Goal: Information Seeking & Learning: Learn about a topic

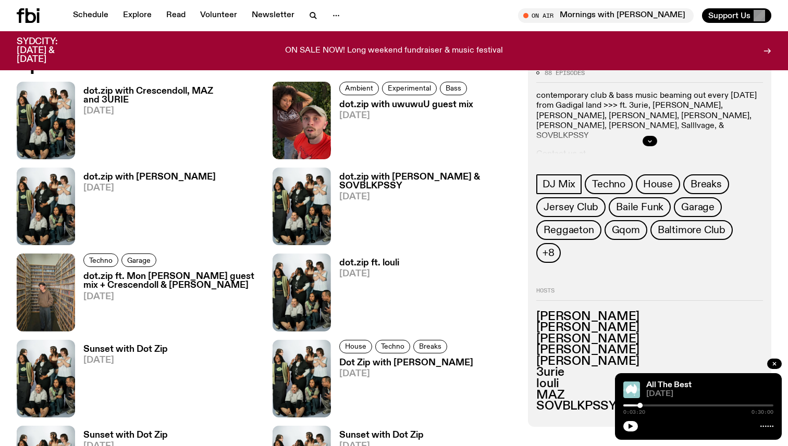
scroll to position [787, 0]
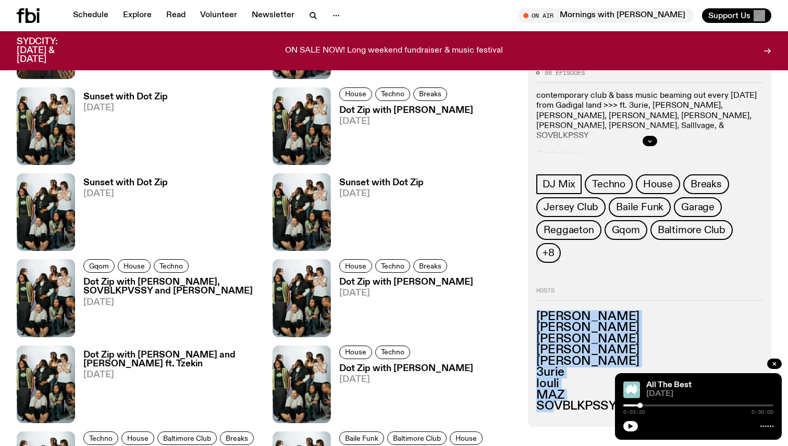
drag, startPoint x: 546, startPoint y: 282, endPoint x: 560, endPoint y: 389, distance: 107.6
click at [559, 389] on div "Hosts [PERSON_NAME] [PERSON_NAME] [PERSON_NAME] [PERSON_NAME] 3urie [PERSON_NAM…" at bounding box center [649, 350] width 227 height 125
click at [571, 379] on h3 "louli" at bounding box center [649, 384] width 227 height 11
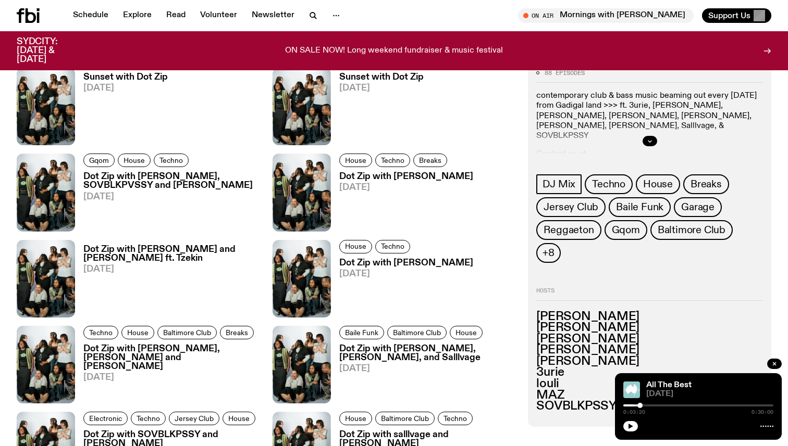
scroll to position [906, 0]
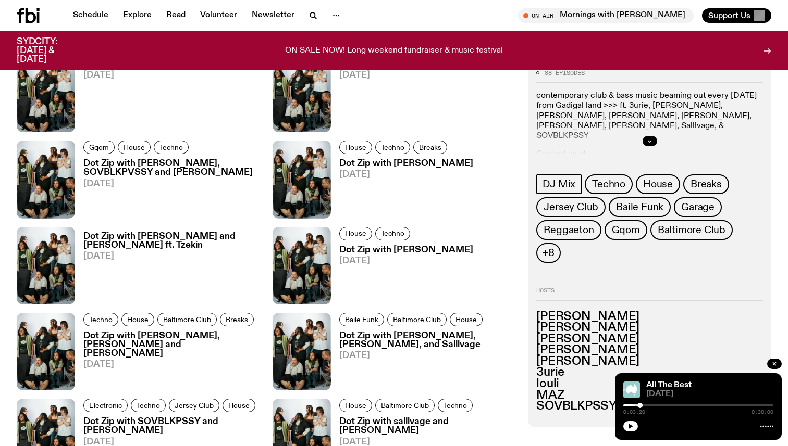
drag, startPoint x: 577, startPoint y: 319, endPoint x: 576, endPoint y: 405, distance: 86.5
click at [576, 405] on div "88 episodes contemporary club & bass music beaming out every [DATE] from Gadiga…" at bounding box center [649, 399] width 243 height 1433
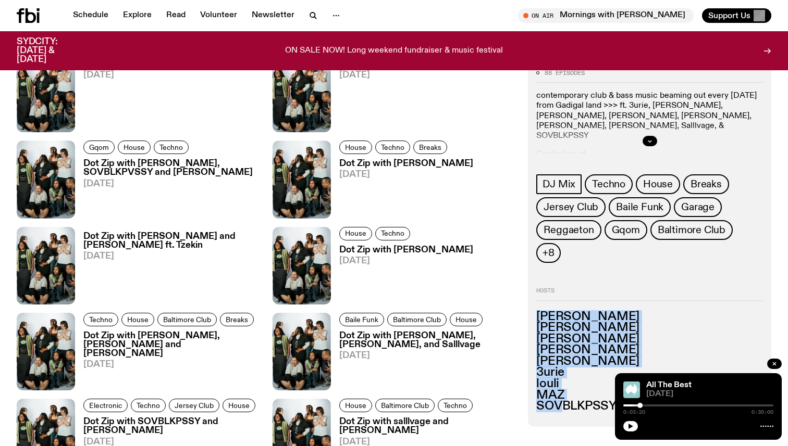
drag, startPoint x: 565, startPoint y: 380, endPoint x: 535, endPoint y: 288, distance: 97.0
click at [535, 289] on div "88 episodes contemporary club & bass music beaming out every [DATE] from Gadiga…" at bounding box center [649, 243] width 243 height 365
click at [568, 322] on h3 "[PERSON_NAME]" at bounding box center [649, 327] width 227 height 11
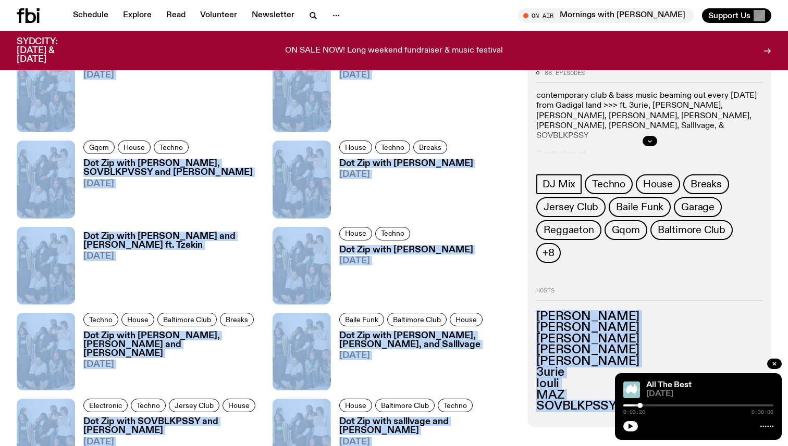
drag, startPoint x: 537, startPoint y: 288, endPoint x: 619, endPoint y: 408, distance: 146.2
click at [619, 408] on div "Schedule Explore Read Volunteer Newsletter About Us Contact Champions of emergi…" at bounding box center [394, 318] width 788 height 2449
click at [553, 356] on h3 "[PERSON_NAME]" at bounding box center [649, 361] width 227 height 11
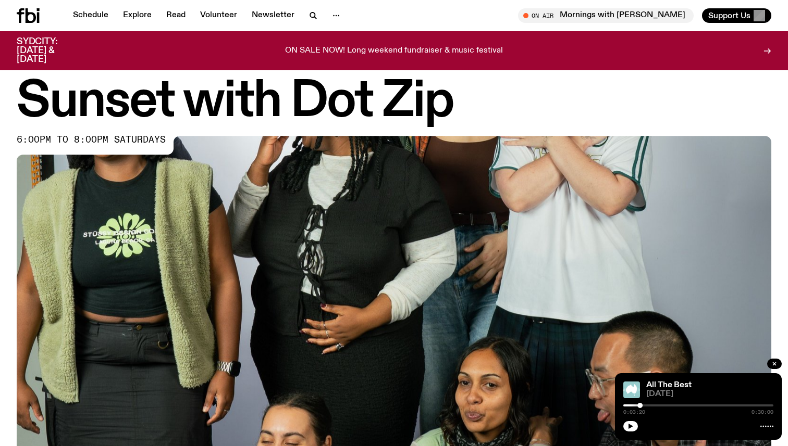
scroll to position [0, 0]
